Goal: Information Seeking & Learning: Find specific fact

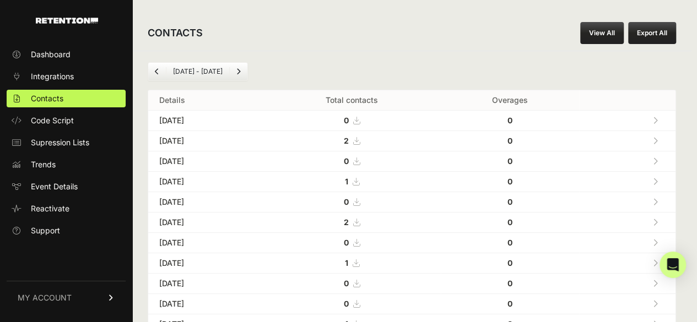
click at [658, 138] on icon at bounding box center [655, 141] width 5 height 8
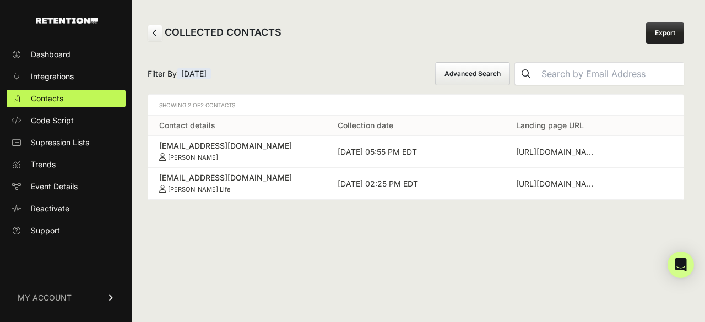
drag, startPoint x: 153, startPoint y: 144, endPoint x: 234, endPoint y: 155, distance: 81.1
click at [234, 155] on td "nickelj928@gmail.com Jennifer Nickel" at bounding box center [237, 152] width 179 height 32
copy link "nickelj928@gmail.com Jennifer Nickel"
drag, startPoint x: 153, startPoint y: 172, endPoint x: 256, endPoint y: 179, distance: 102.7
click at [256, 179] on td "lifefourcarletta@aol.com Carletta Life" at bounding box center [237, 184] width 179 height 32
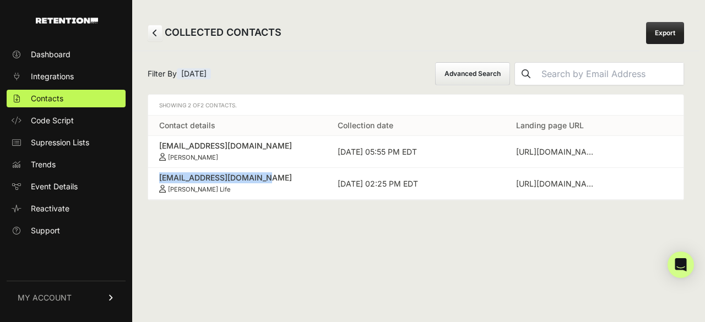
copy div "lifefourcarletta@aol.com"
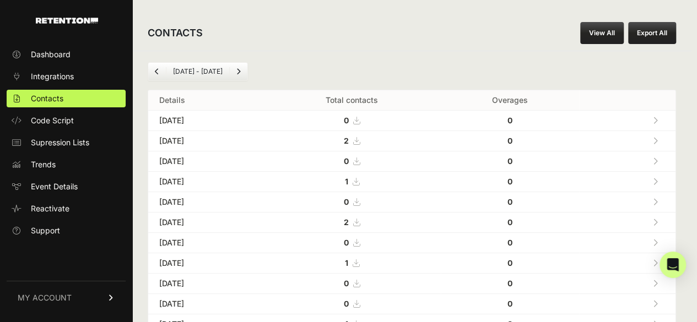
click at [664, 179] on link at bounding box center [655, 181] width 18 height 23
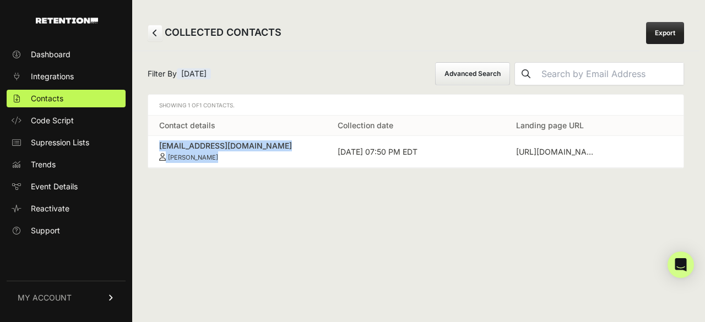
drag, startPoint x: 155, startPoint y: 135, endPoint x: 230, endPoint y: 153, distance: 77.0
click at [230, 153] on td "claudiadcrump@gmail.com Claudia Crump" at bounding box center [237, 152] width 179 height 32
copy link "claudiadcrump@gmail.com Claudia Crump"
click at [64, 99] on link "Contacts" at bounding box center [66, 99] width 119 height 18
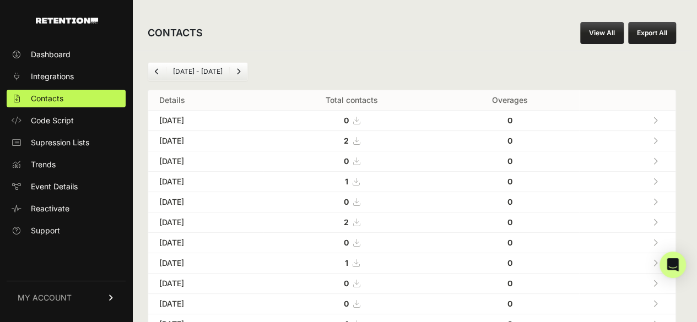
click at [664, 223] on link at bounding box center [655, 222] width 18 height 23
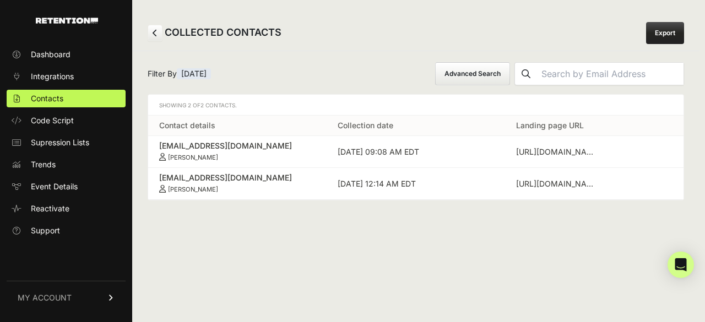
drag, startPoint x: 232, startPoint y: 152, endPoint x: 152, endPoint y: 145, distance: 80.7
click at [152, 145] on td "[EMAIL_ADDRESS][DOMAIN_NAME] [PERSON_NAME]" at bounding box center [237, 152] width 179 height 32
copy link "[EMAIL_ADDRESS][DOMAIN_NAME] [PERSON_NAME]"
drag, startPoint x: 156, startPoint y: 171, endPoint x: 250, endPoint y: 191, distance: 96.3
click at [250, 191] on td "[EMAIL_ADDRESS][DOMAIN_NAME] [PERSON_NAME]" at bounding box center [237, 184] width 179 height 32
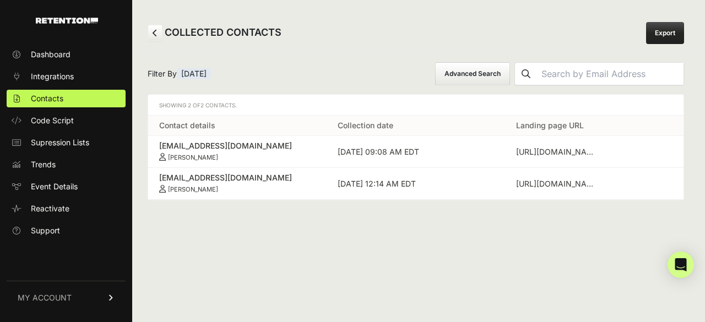
copy link "[EMAIL_ADDRESS][DOMAIN_NAME] [PERSON_NAME]"
click at [68, 96] on link "Contacts" at bounding box center [66, 99] width 119 height 18
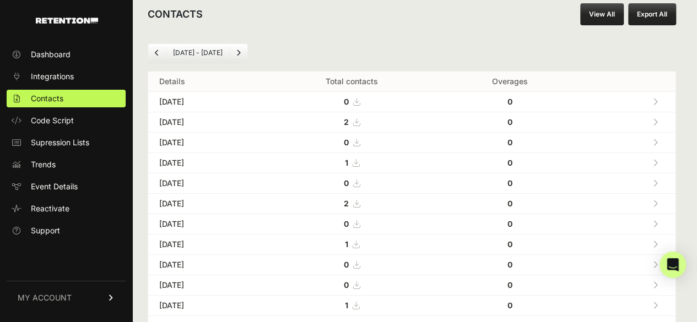
scroll to position [20, 0]
click at [658, 203] on icon at bounding box center [655, 203] width 5 height 8
click at [658, 240] on icon at bounding box center [655, 244] width 5 height 8
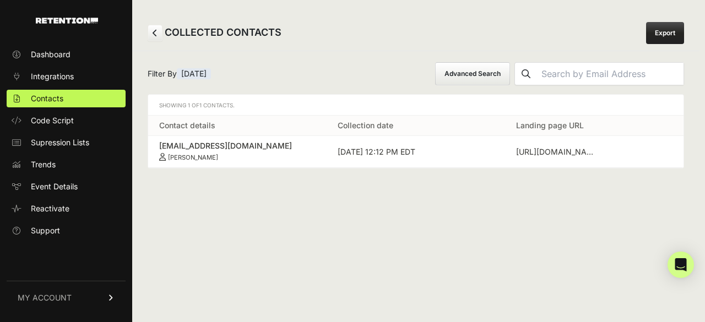
drag, startPoint x: 148, startPoint y: 144, endPoint x: 247, endPoint y: 160, distance: 100.5
click at [247, 160] on td "[EMAIL_ADDRESS][DOMAIN_NAME] [PERSON_NAME]" at bounding box center [237, 152] width 179 height 32
copy link "[EMAIL_ADDRESS][DOMAIN_NAME] [PERSON_NAME]"
